Goal: Information Seeking & Learning: Learn about a topic

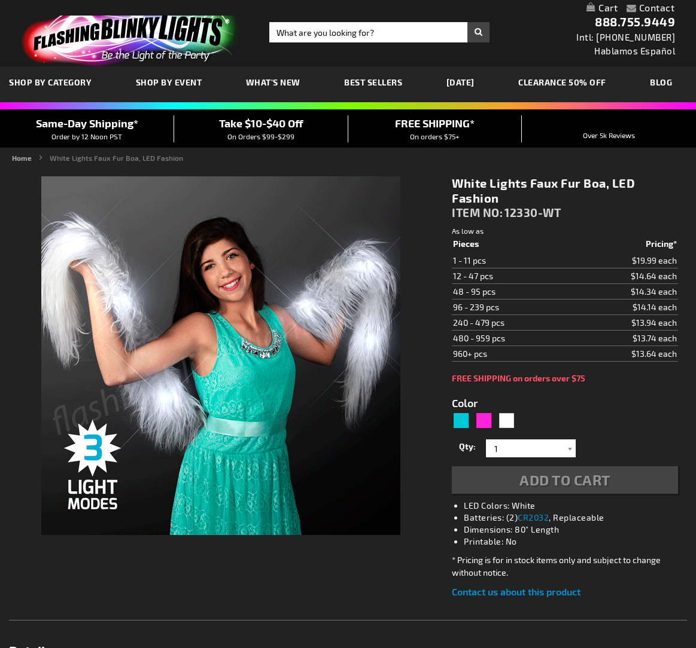
type input "5646"
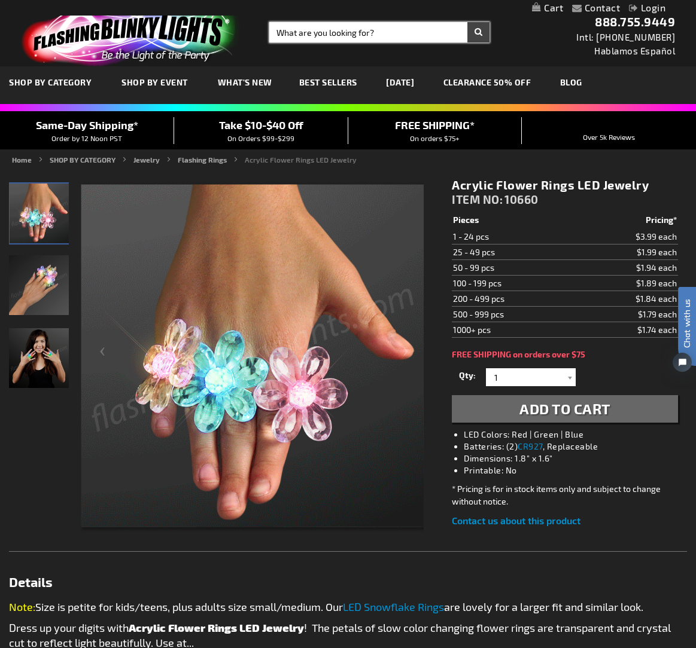
click at [323, 33] on input "Search" at bounding box center [379, 32] width 220 height 20
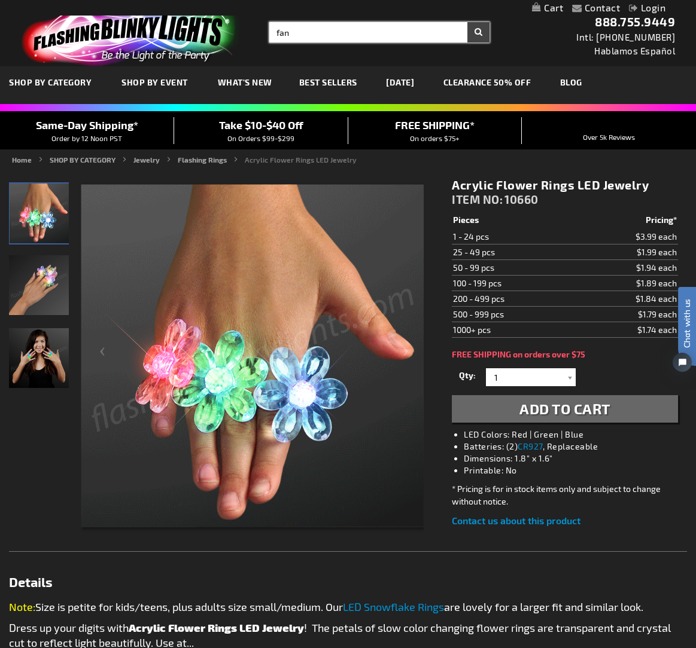
type input "fan"
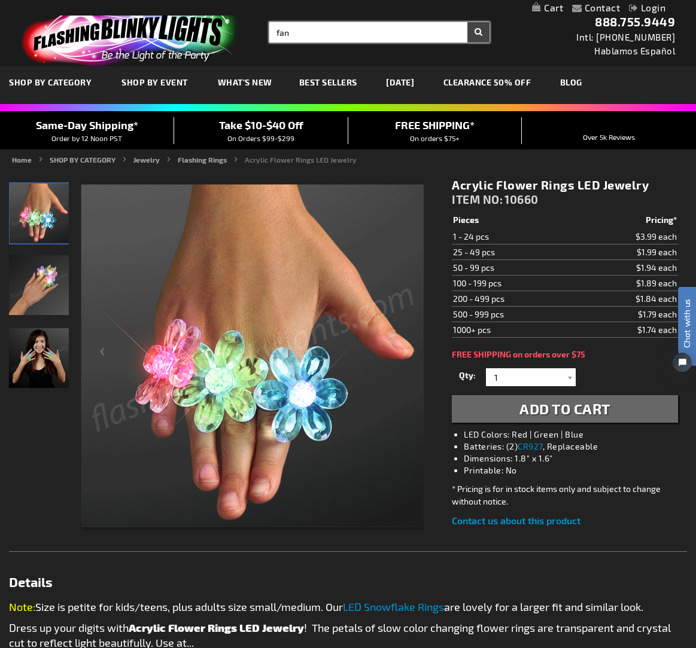
click at [467, 22] on button "Search" at bounding box center [478, 32] width 22 height 20
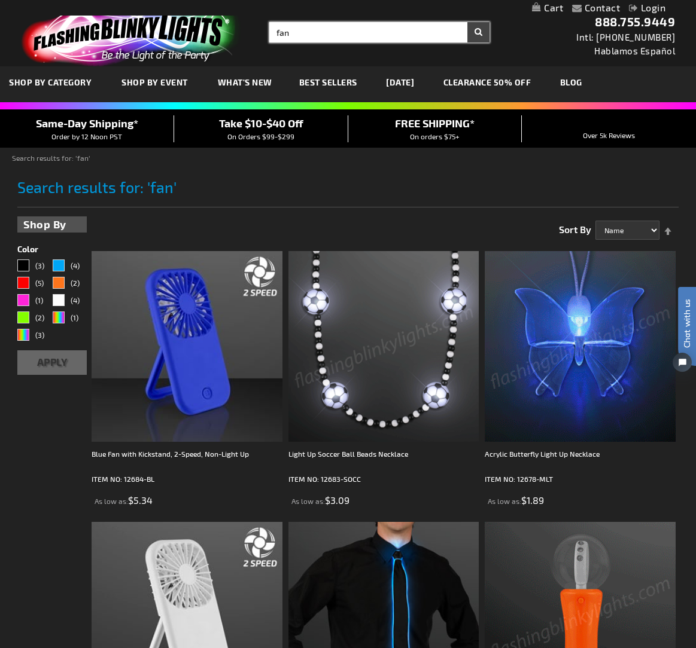
click at [314, 35] on input "fan" at bounding box center [379, 32] width 220 height 20
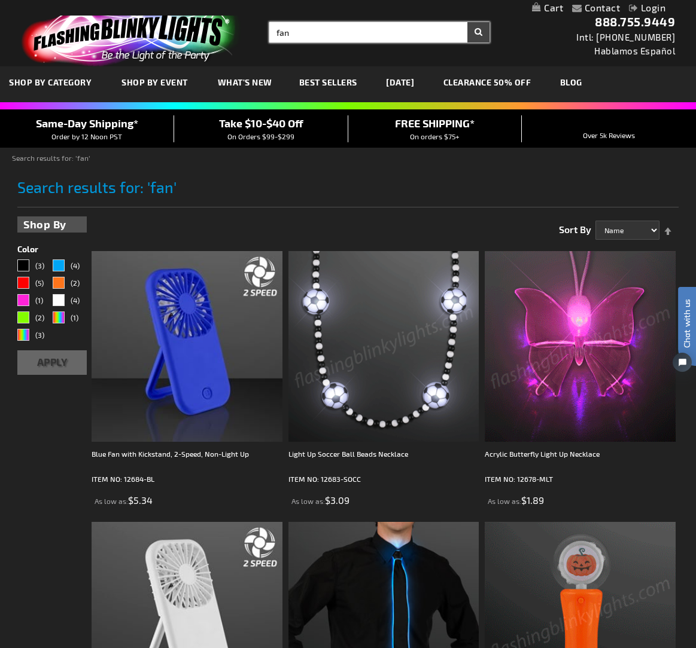
click at [314, 35] on input "fan" at bounding box center [379, 32] width 220 height 20
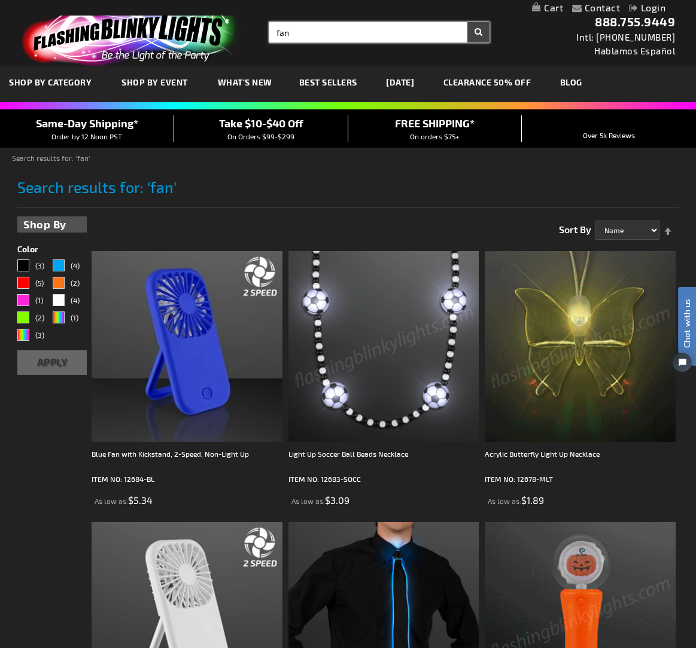
click at [314, 35] on input "fan" at bounding box center [379, 32] width 220 height 20
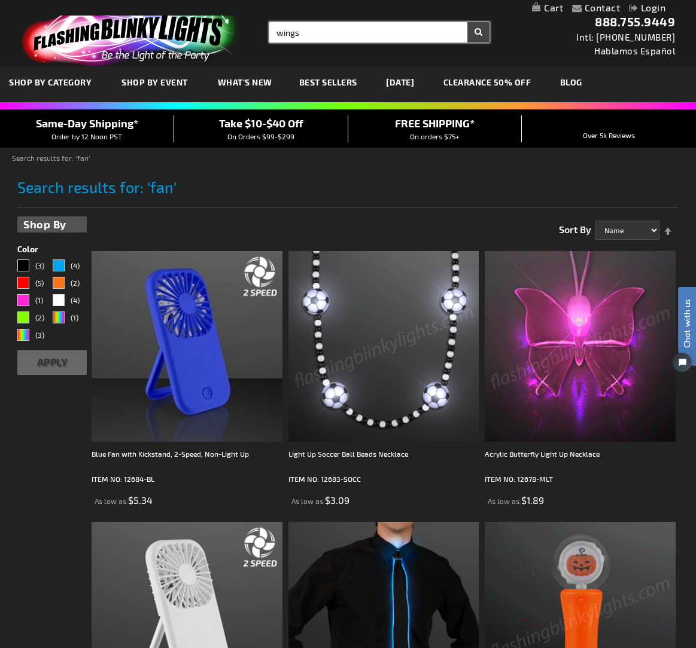
type input "wings"
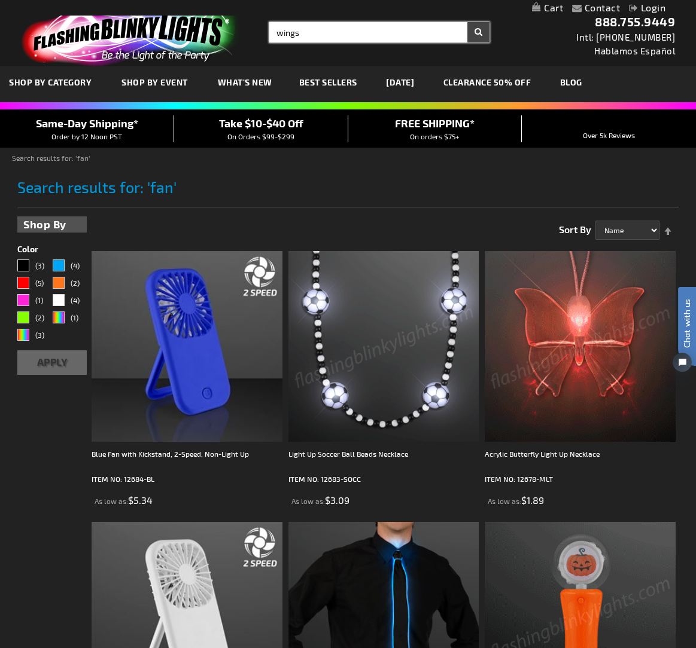
click at [467, 22] on button "Search" at bounding box center [478, 32] width 22 height 20
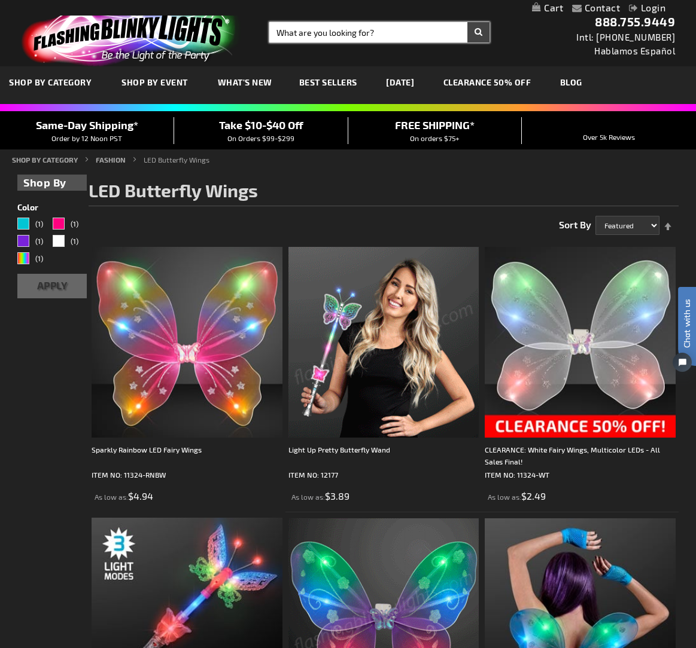
click at [310, 33] on input "Search" at bounding box center [379, 32] width 220 height 20
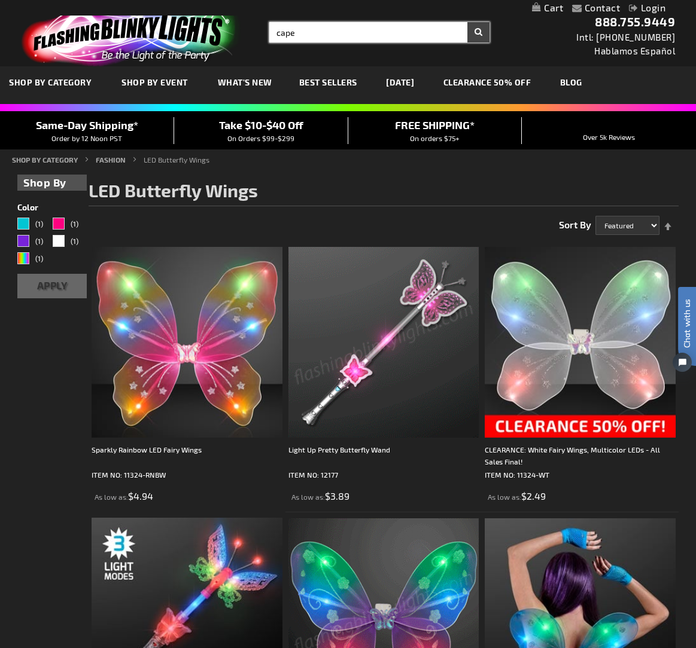
type input "cape"
click at [467, 22] on button "Search" at bounding box center [478, 32] width 22 height 20
